Goal: Navigation & Orientation: Find specific page/section

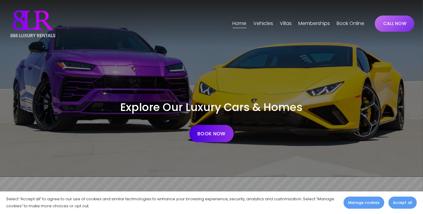
click at [323, 25] on link "Memberships" at bounding box center [315, 24] width 32 height 10
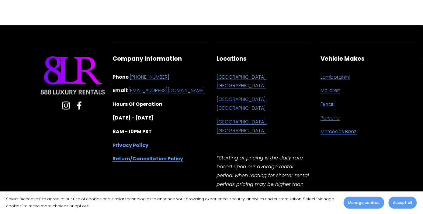
scroll to position [2031, 0]
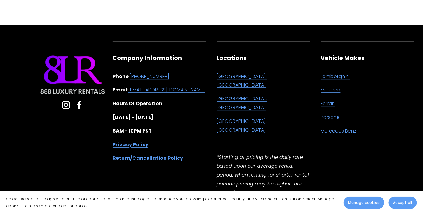
click at [226, 94] on link "[GEOGRAPHIC_DATA], [GEOGRAPHIC_DATA]" at bounding box center [264, 103] width 94 height 18
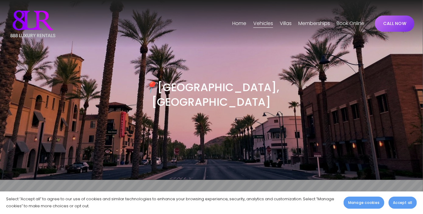
click at [0, 0] on span "[GEOGRAPHIC_DATA]" at bounding box center [0, 0] width 0 height 0
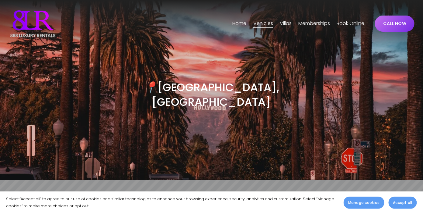
click at [233, 24] on link "Home" at bounding box center [240, 24] width 14 height 10
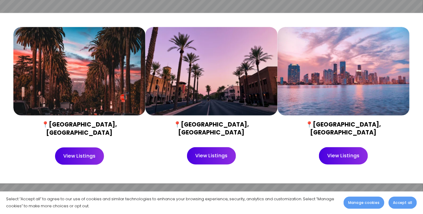
scroll to position [243, 0]
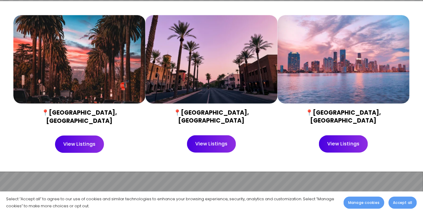
click at [91, 85] on div at bounding box center [79, 59] width 132 height 88
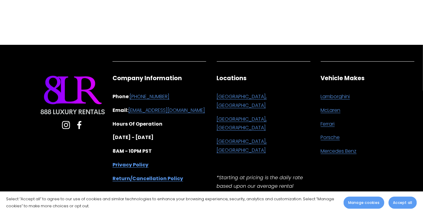
scroll to position [3626, 0]
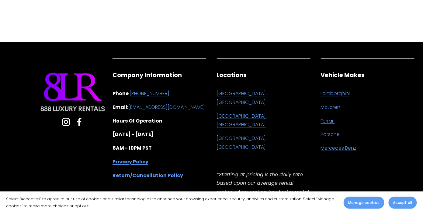
click at [240, 89] on link "[GEOGRAPHIC_DATA], [GEOGRAPHIC_DATA]" at bounding box center [264, 98] width 94 height 18
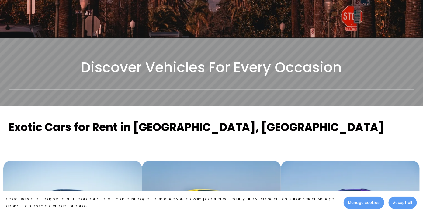
scroll to position [170, 0]
